Goal: Task Accomplishment & Management: Manage account settings

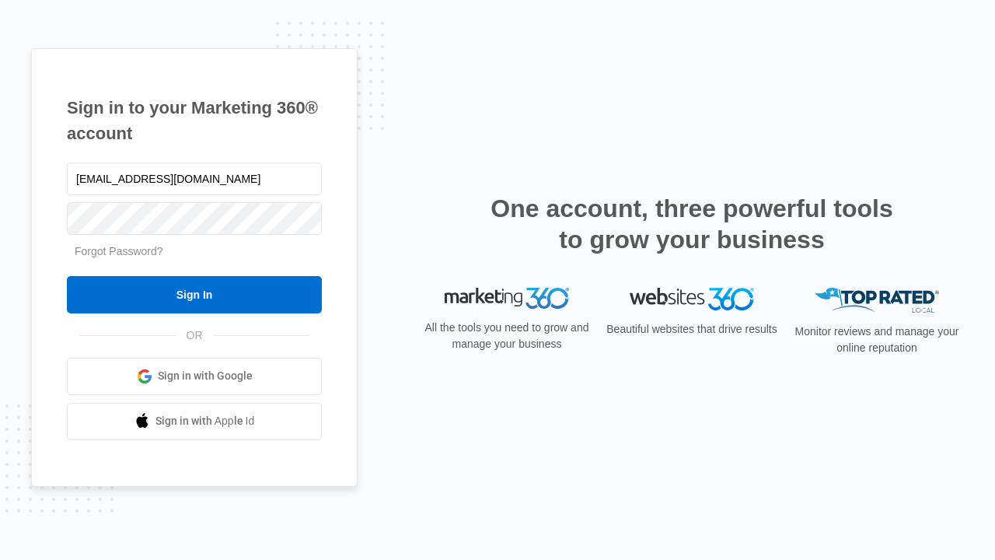
type input "[EMAIL_ADDRESS][DOMAIN_NAME]"
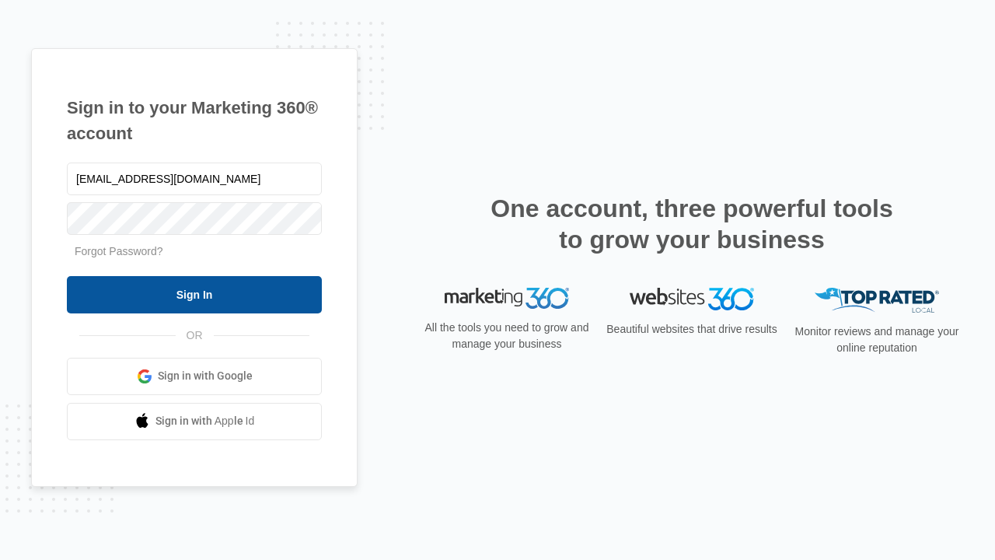
click at [194, 294] on input "Sign In" at bounding box center [194, 294] width 255 height 37
